Goal: Information Seeking & Learning: Learn about a topic

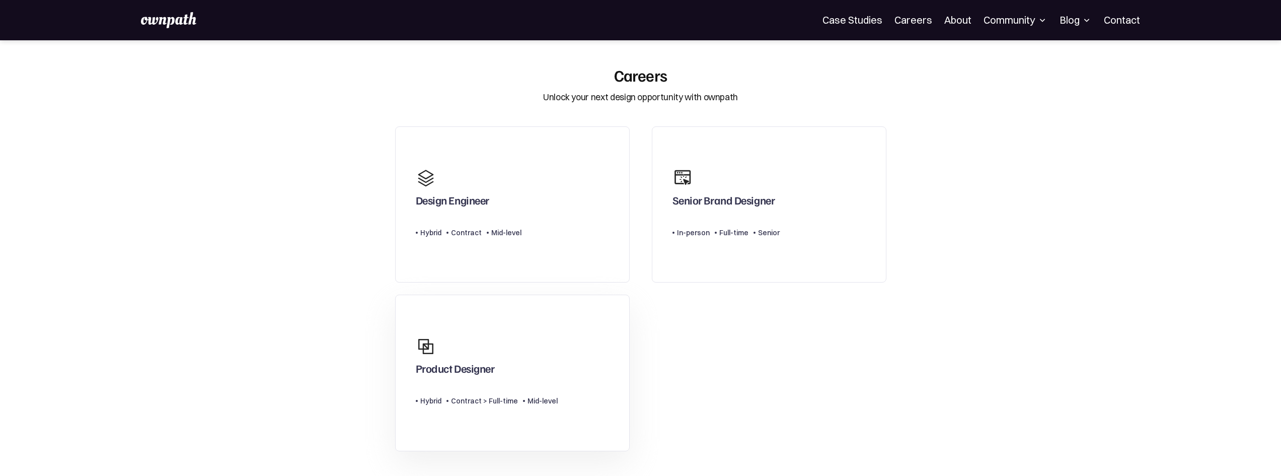
click at [489, 340] on div "Product Designer" at bounding box center [487, 355] width 142 height 48
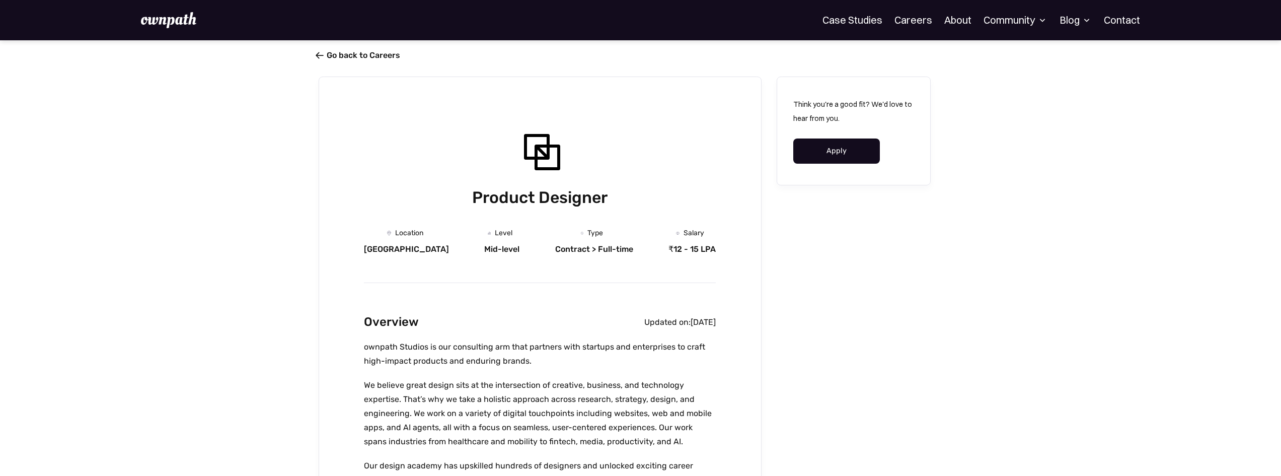
click at [336, 53] on link " Go back to Careers" at bounding box center [360, 55] width 82 height 10
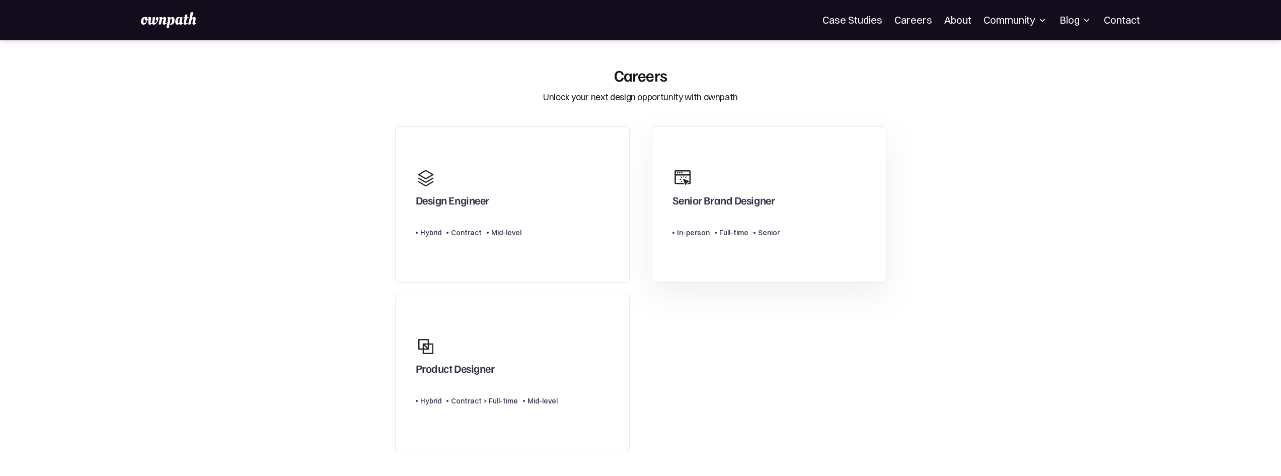
click at [698, 210] on div "Senior Brand Designer" at bounding box center [723, 202] width 103 height 18
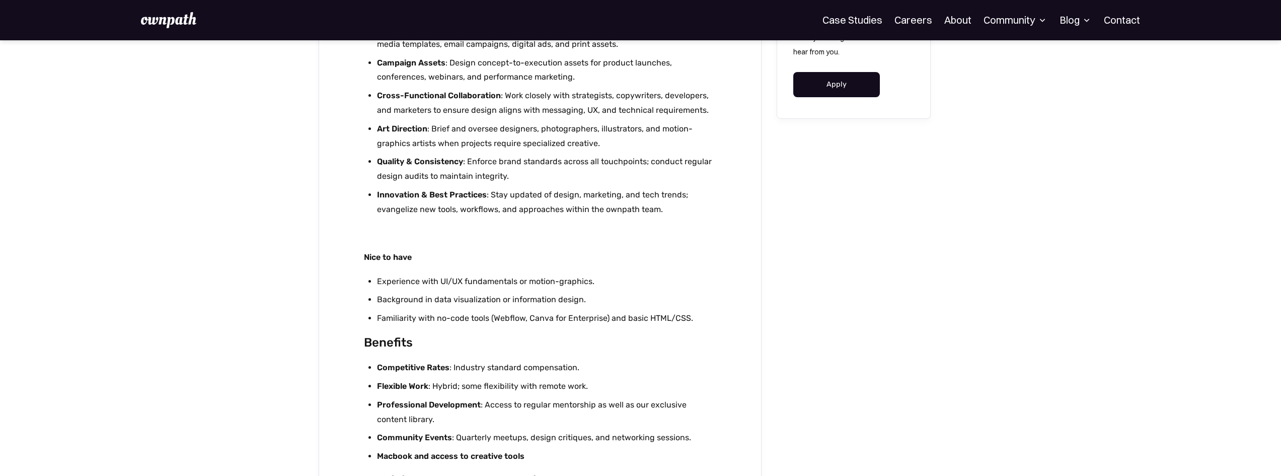
scroll to position [654, 0]
